Goal: Information Seeking & Learning: Learn about a topic

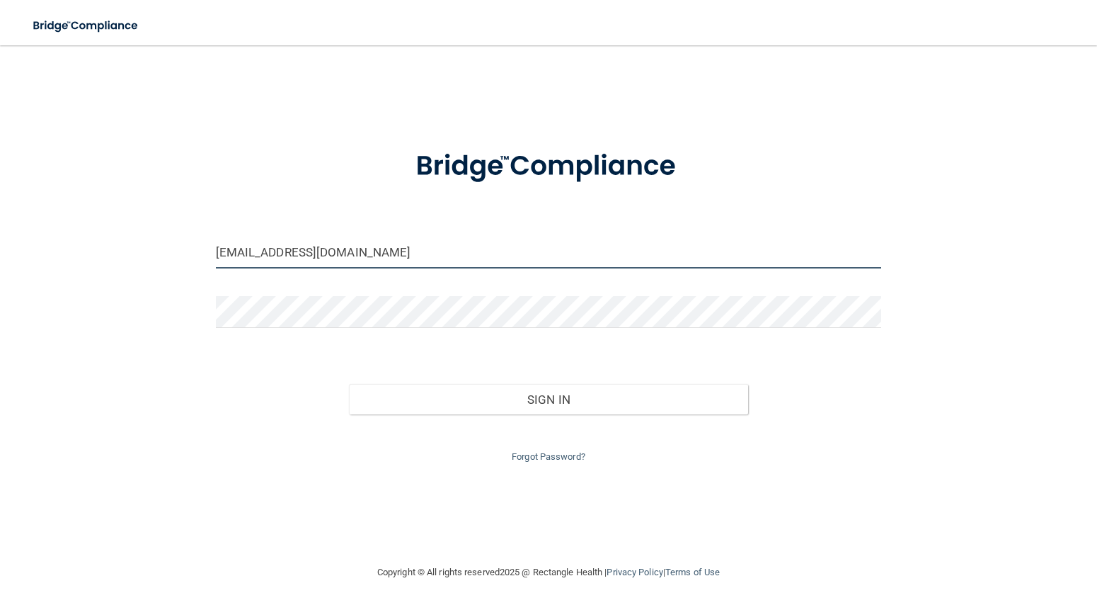
click at [334, 251] on input "mfugler1@comcast.net" at bounding box center [549, 252] width 666 height 32
click at [439, 250] on input "mfugler1@comcast.net" at bounding box center [549, 252] width 666 height 32
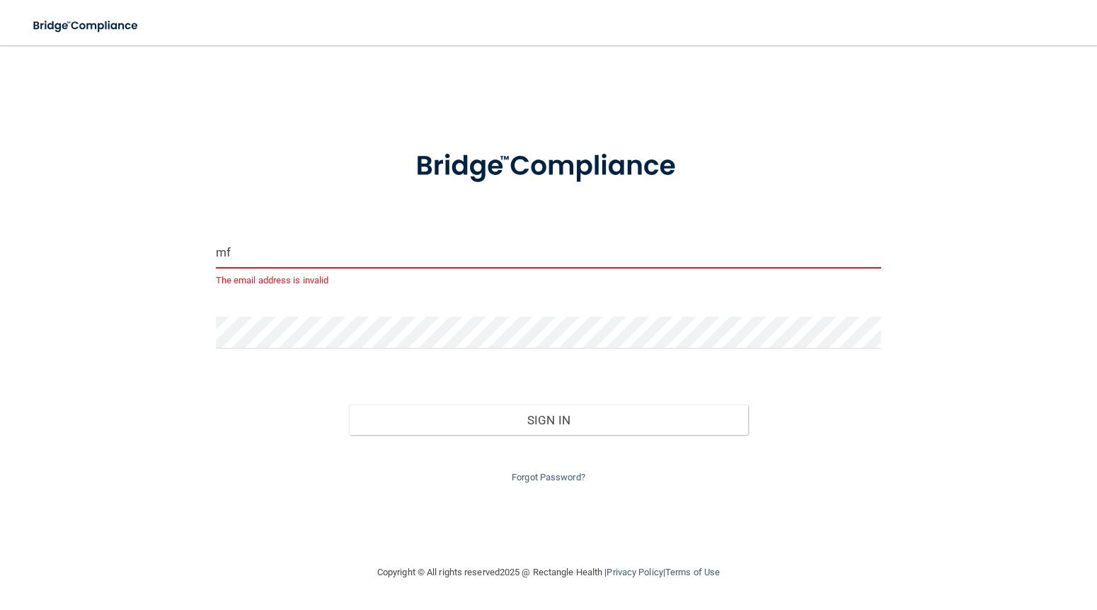
type input "m"
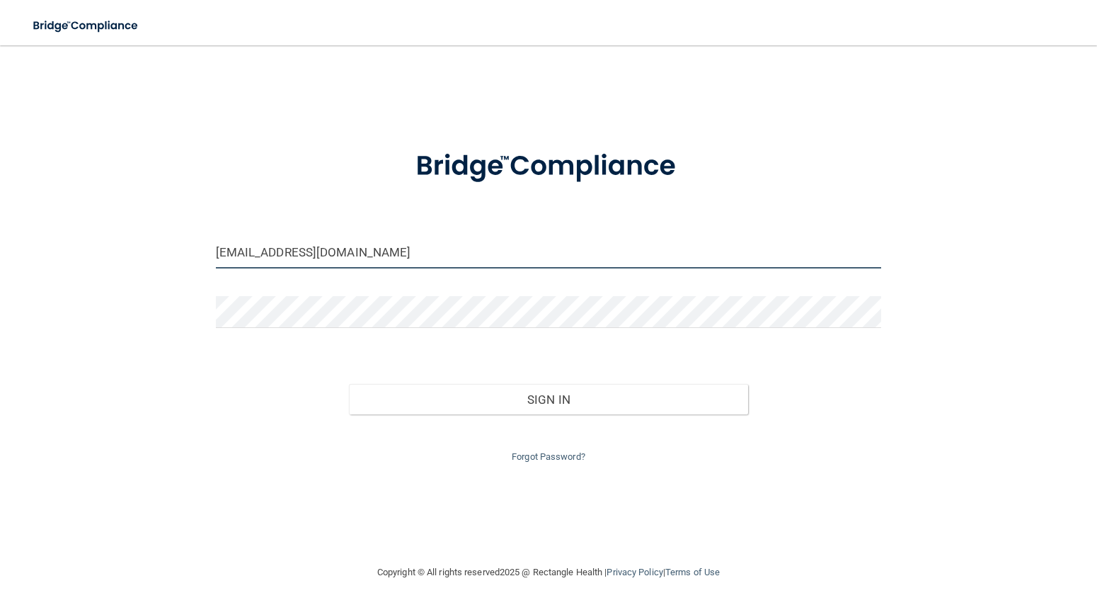
type input "[EMAIL_ADDRESS][DOMAIN_NAME]"
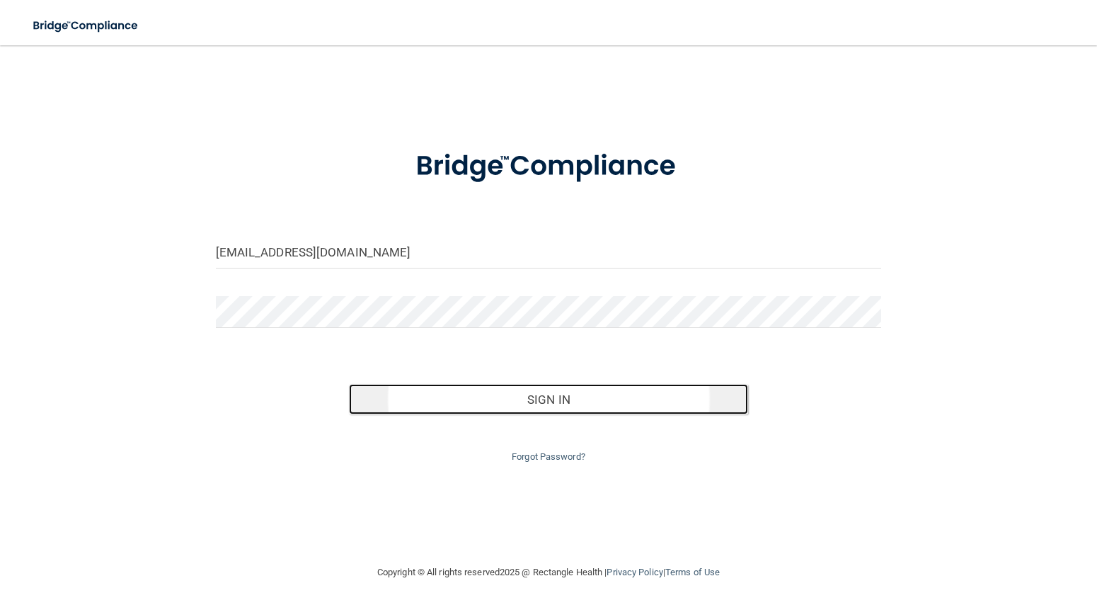
click at [542, 395] on button "Sign In" at bounding box center [548, 399] width 399 height 31
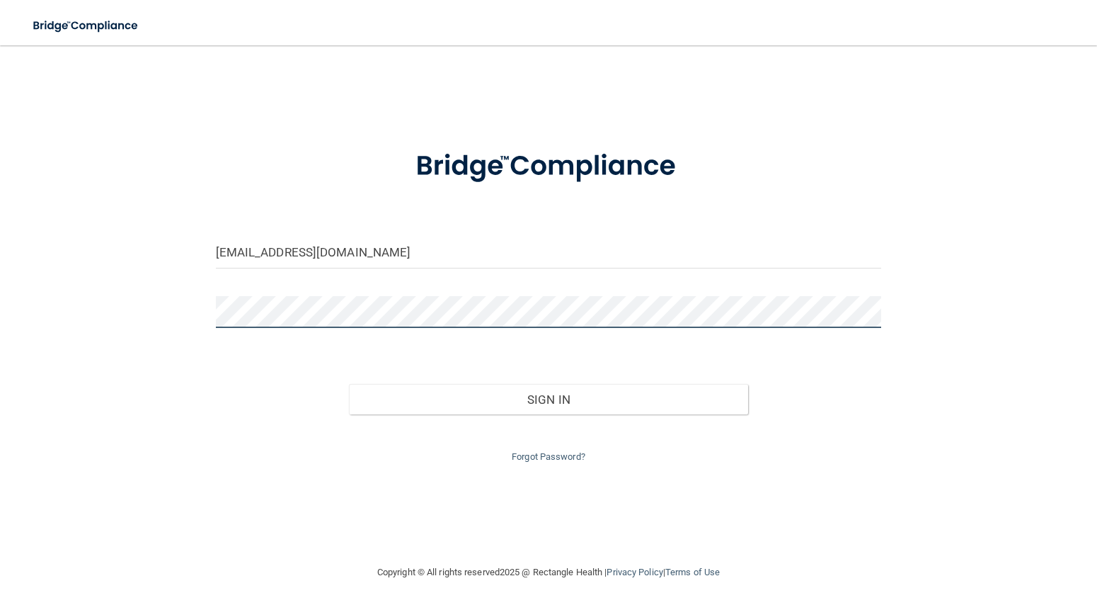
click at [349, 384] on button "Sign In" at bounding box center [548, 399] width 399 height 31
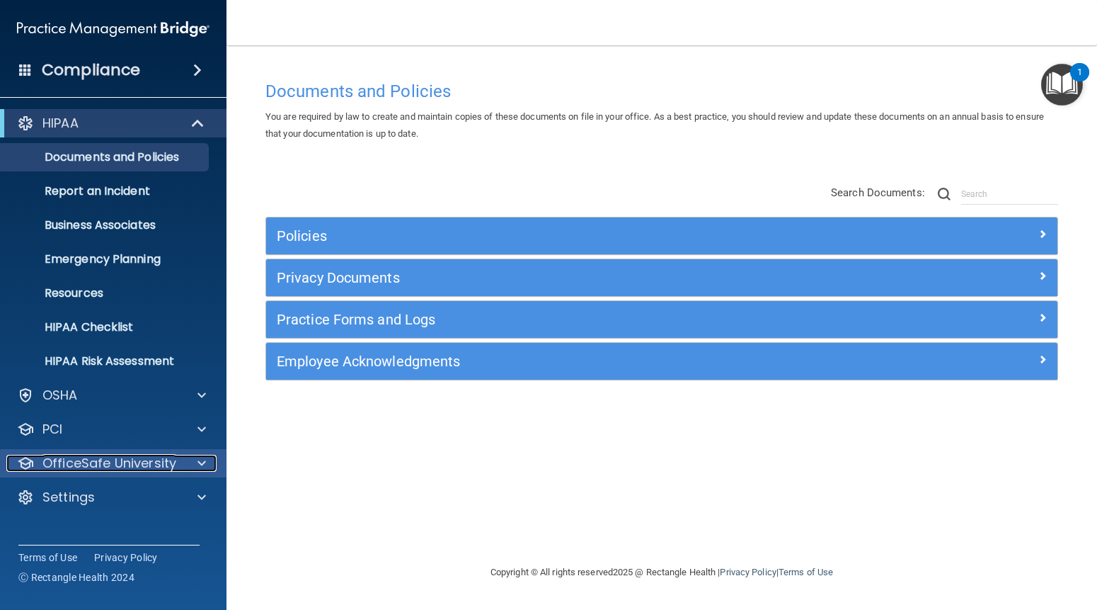
click at [200, 458] on span at bounding box center [202, 463] width 8 height 17
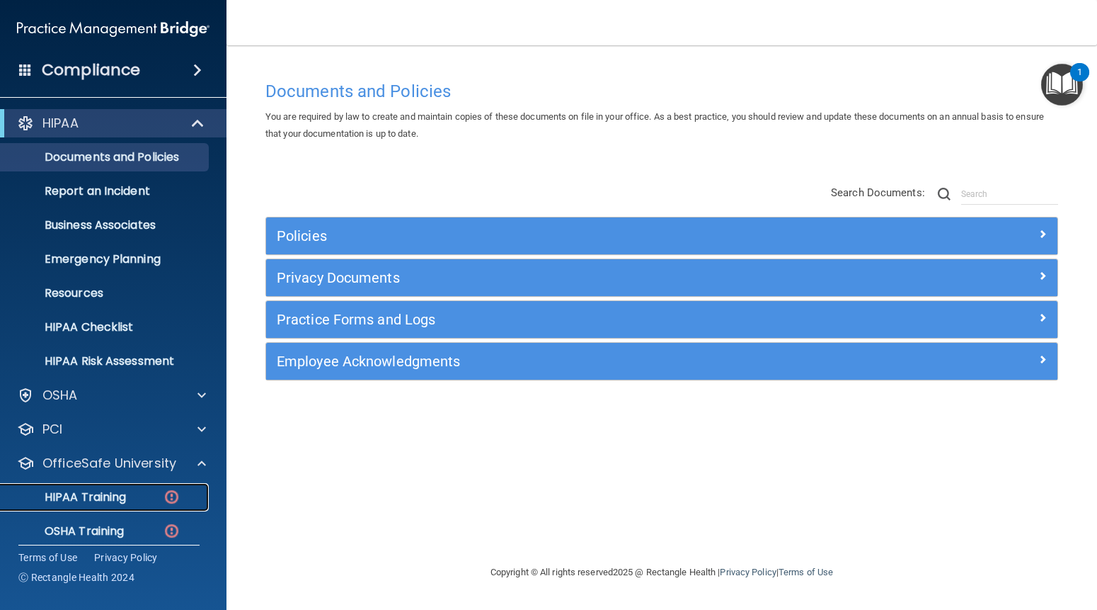
click at [86, 488] on link "HIPAA Training" at bounding box center [97, 497] width 223 height 28
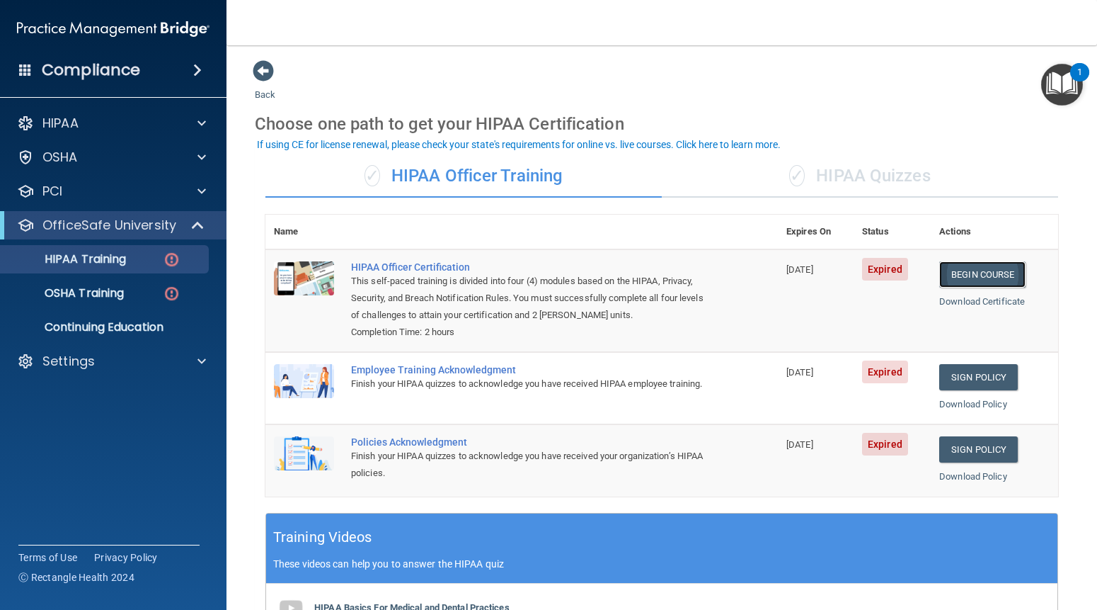
click at [970, 268] on link "Begin Course" at bounding box center [982, 274] width 86 height 26
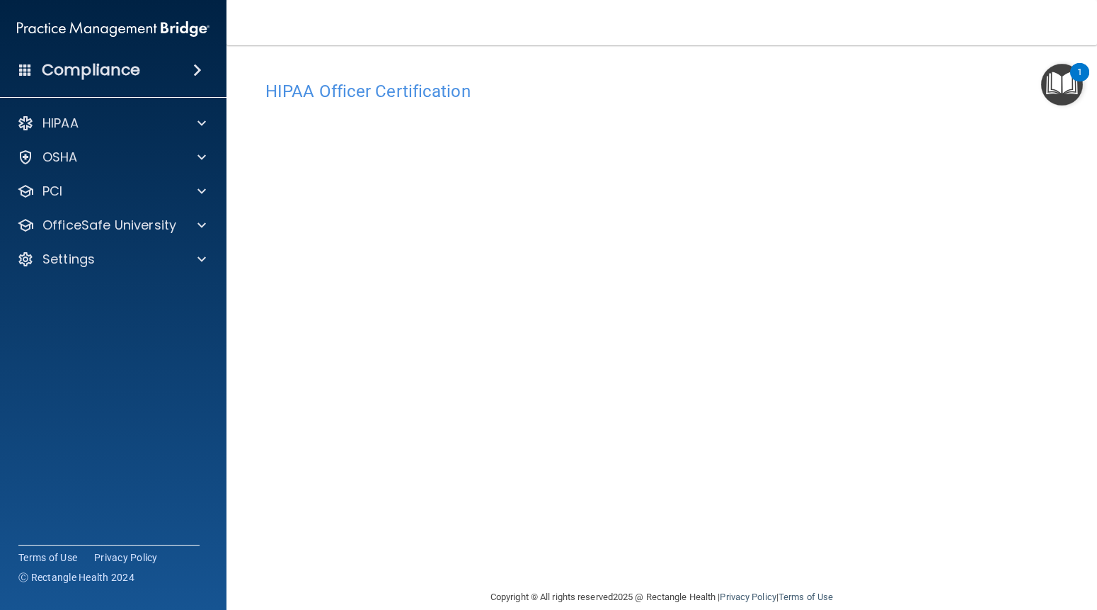
scroll to position [21, 0]
